Goal: Check status: Check status

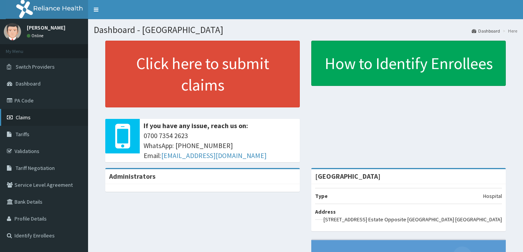
click at [42, 118] on link "Claims" at bounding box center [44, 117] width 88 height 17
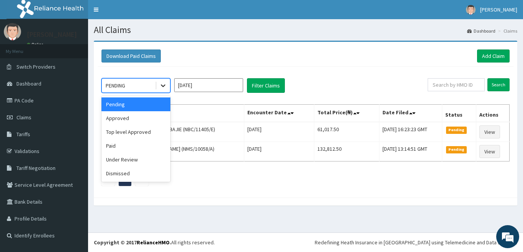
click at [161, 82] on icon at bounding box center [163, 86] width 8 height 8
click at [139, 119] on div "Approved" at bounding box center [136, 118] width 69 height 14
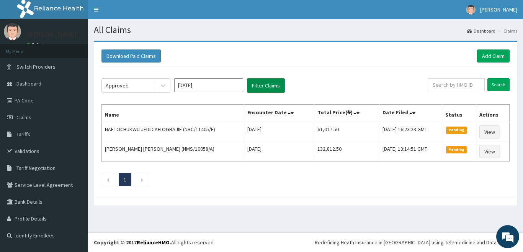
click at [260, 82] on button "Filter Claims" at bounding box center [266, 85] width 38 height 15
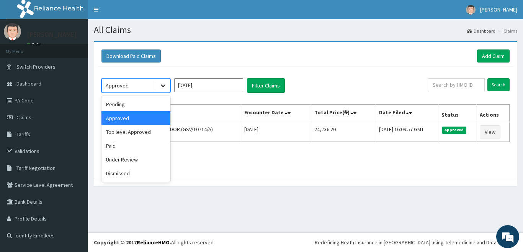
click at [167, 86] on icon at bounding box center [163, 86] width 8 height 8
click at [148, 147] on div "Paid" at bounding box center [136, 146] width 69 height 14
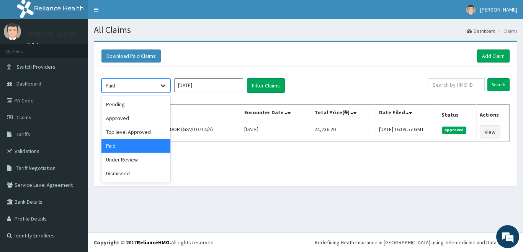
drag, startPoint x: 163, startPoint y: 81, endPoint x: 149, endPoint y: 111, distance: 33.3
click at [162, 82] on div at bounding box center [163, 86] width 14 height 14
click at [143, 160] on div "Under Review" at bounding box center [136, 159] width 69 height 14
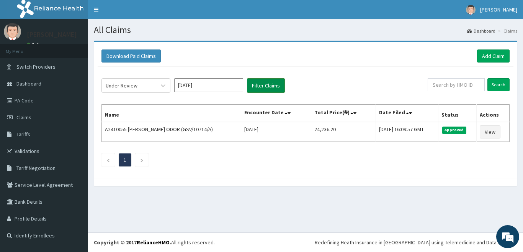
click at [267, 85] on button "Filter Claims" at bounding box center [266, 85] width 38 height 15
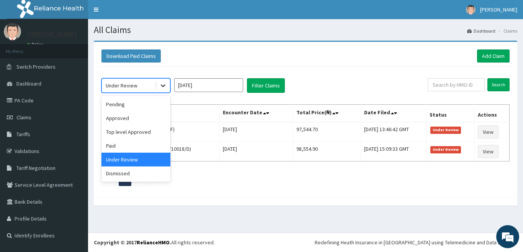
click at [163, 87] on icon at bounding box center [163, 86] width 5 height 3
click at [134, 115] on div "Approved" at bounding box center [136, 118] width 69 height 14
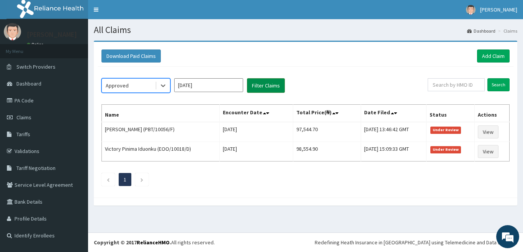
click at [270, 86] on button "Filter Claims" at bounding box center [266, 85] width 38 height 15
